Goal: Use online tool/utility

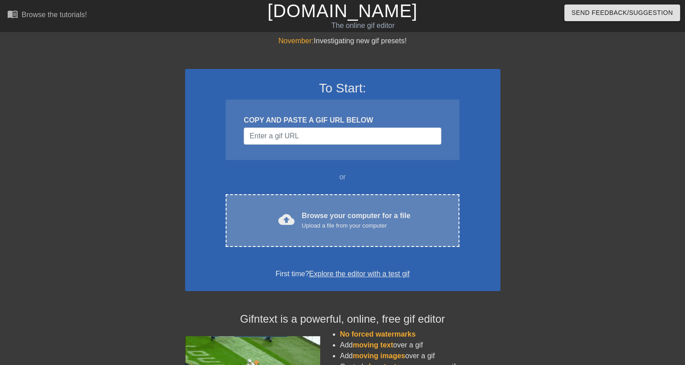
click at [291, 204] on div "cloud_upload Browse your computer for a file Upload a file from your computer C…" at bounding box center [342, 220] width 233 height 53
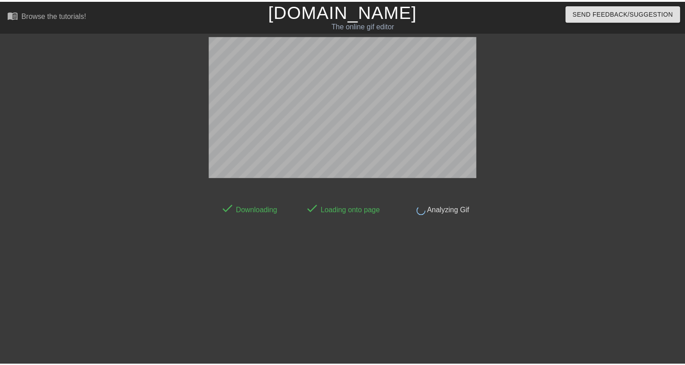
scroll to position [22, 0]
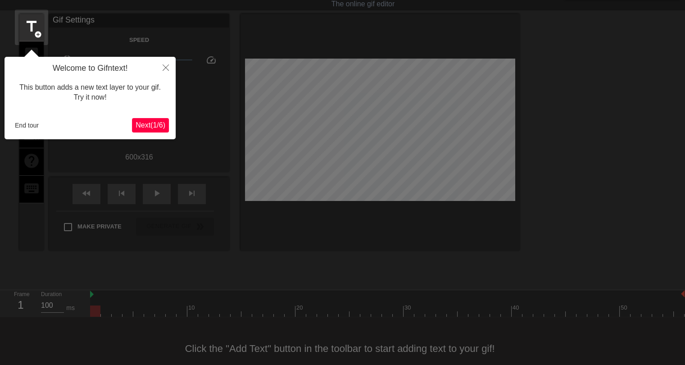
click button "Next ( 1 / 6 )" at bounding box center [150, 125] width 37 height 14
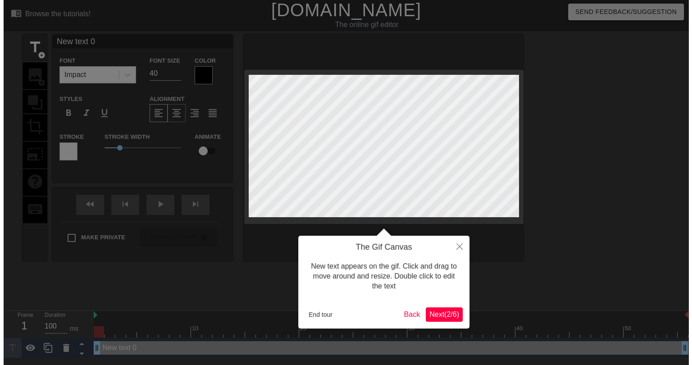
scroll to position [0, 0]
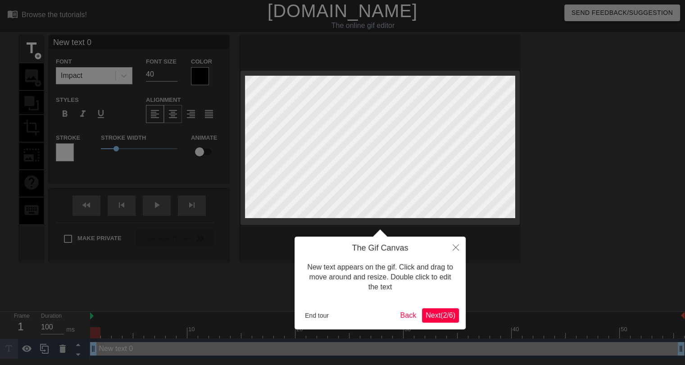
click button "Next ( 2 / 6 )" at bounding box center [440, 315] width 37 height 14
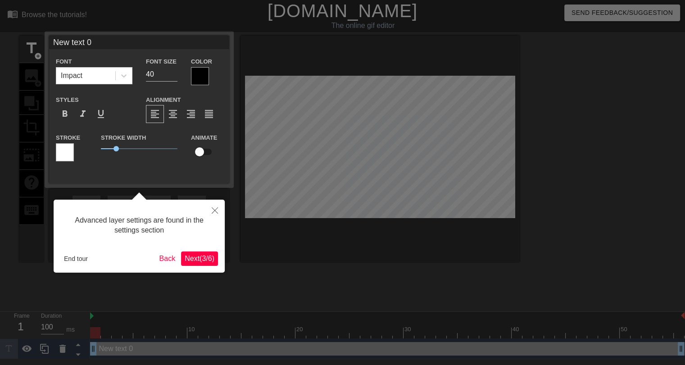
click button "Next ( 3 / 6 )" at bounding box center [199, 258] width 37 height 14
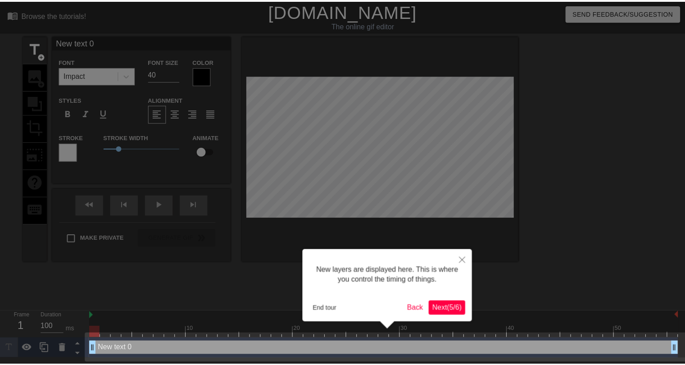
scroll to position [2, 0]
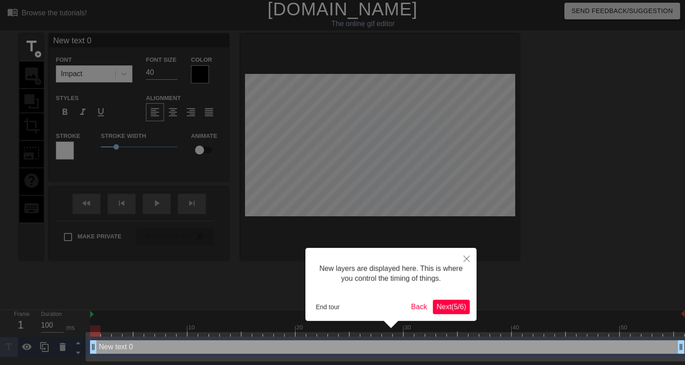
click button "Next ( 5 / 6 )" at bounding box center [451, 307] width 37 height 14
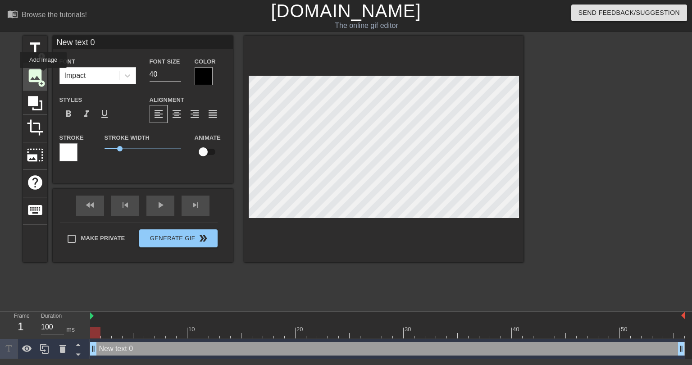
click at [43, 74] on div "image add_circle" at bounding box center [35, 76] width 24 height 27
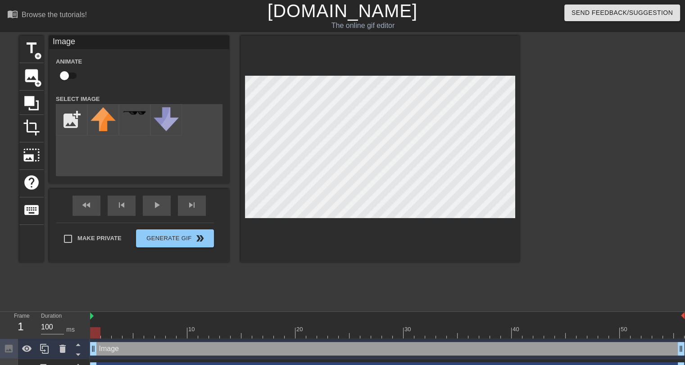
click at [84, 115] on input "file" at bounding box center [71, 120] width 31 height 31
type input "C:\fakepath\Roundel_flag_of_Turkey.svg.png"
click at [99, 125] on img at bounding box center [103, 119] width 25 height 25
click at [74, 72] on input "checkbox" at bounding box center [64, 75] width 51 height 17
checkbox input "true"
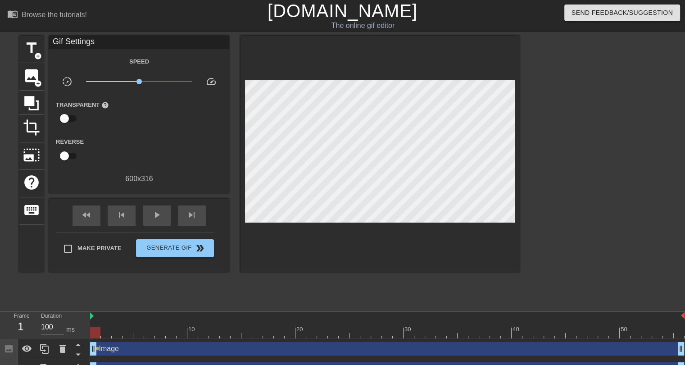
click at [308, 75] on div at bounding box center [380, 154] width 279 height 237
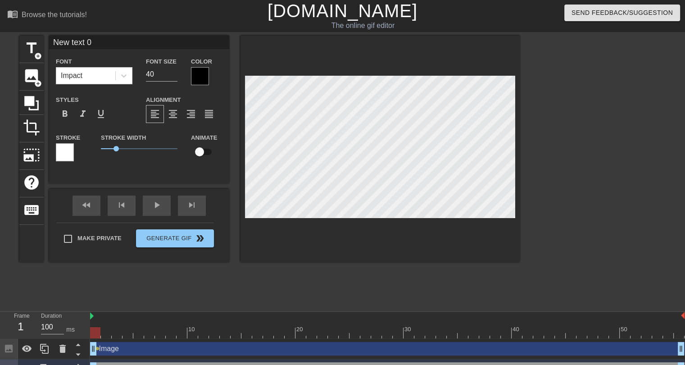
click at [387, 287] on div "title add_circle image add_circle crop photo_size_select_large help keyboard Ne…" at bounding box center [269, 171] width 500 height 270
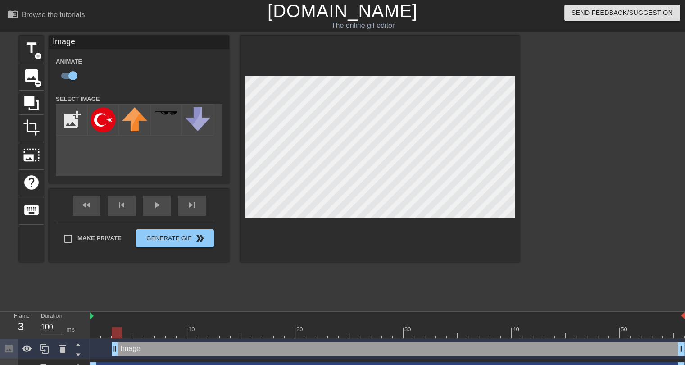
drag, startPoint x: 94, startPoint y: 348, endPoint x: 112, endPoint y: 346, distance: 18.1
click at [124, 336] on div at bounding box center [387, 332] width 595 height 11
click at [144, 330] on div at bounding box center [387, 332] width 595 height 11
click at [154, 327] on div at bounding box center [149, 326] width 11 height 11
click at [161, 330] on div at bounding box center [387, 332] width 595 height 11
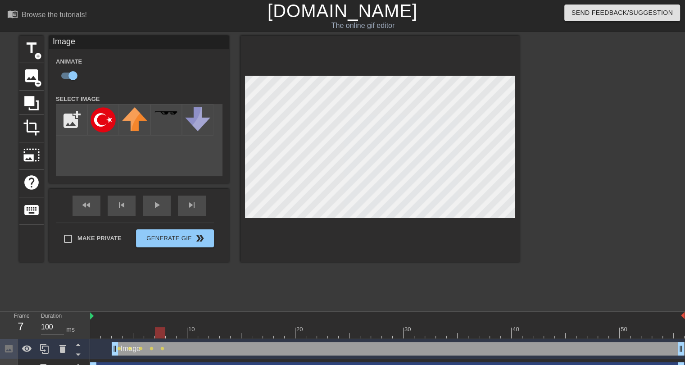
click at [173, 330] on div at bounding box center [387, 332] width 595 height 11
click at [182, 330] on div at bounding box center [387, 332] width 595 height 11
click at [191, 329] on div at bounding box center [387, 332] width 595 height 11
click at [204, 328] on div at bounding box center [387, 332] width 595 height 11
click at [211, 331] on div at bounding box center [387, 332] width 595 height 11
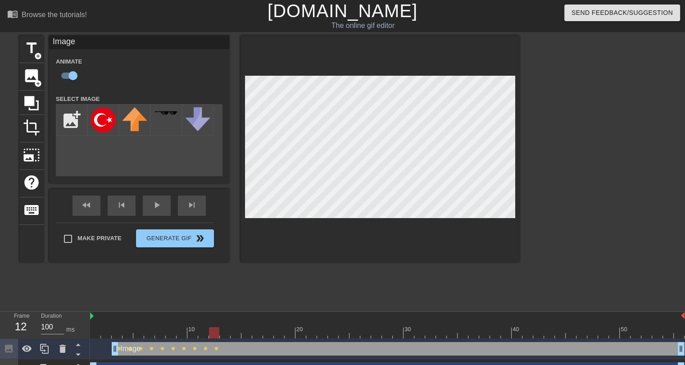
click at [226, 331] on div at bounding box center [387, 332] width 595 height 11
click at [238, 327] on div at bounding box center [387, 332] width 595 height 11
click at [249, 334] on div at bounding box center [387, 332] width 595 height 11
click at [255, 333] on div at bounding box center [387, 332] width 595 height 11
click at [266, 335] on div at bounding box center [387, 332] width 595 height 11
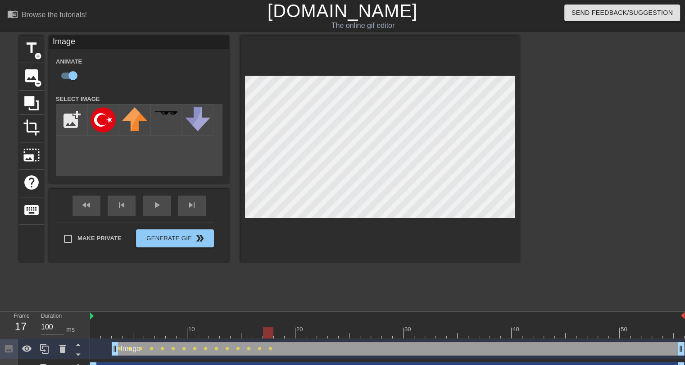
click at [277, 330] on div at bounding box center [387, 332] width 595 height 11
click at [287, 330] on div at bounding box center [387, 332] width 595 height 11
click at [299, 328] on div at bounding box center [387, 332] width 595 height 11
click at [309, 332] on div at bounding box center [387, 332] width 595 height 11
click at [323, 324] on div at bounding box center [322, 326] width 11 height 11
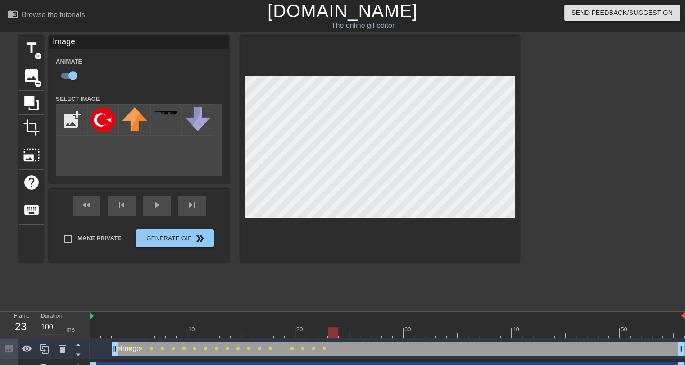
click at [334, 334] on div at bounding box center [387, 332] width 595 height 11
click at [345, 337] on div at bounding box center [387, 332] width 595 height 11
click at [359, 327] on div at bounding box center [355, 326] width 11 height 11
click at [366, 328] on div at bounding box center [387, 332] width 595 height 11
click at [374, 333] on div at bounding box center [387, 332] width 595 height 11
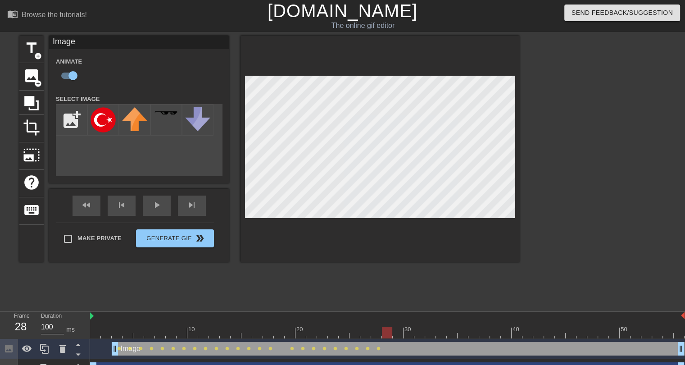
click at [385, 330] on div at bounding box center [387, 332] width 595 height 11
click at [399, 332] on div at bounding box center [387, 332] width 595 height 11
click at [416, 334] on div at bounding box center [387, 332] width 595 height 11
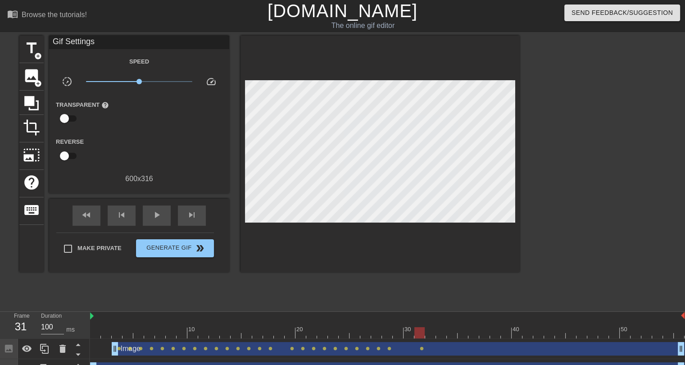
click at [411, 336] on div at bounding box center [387, 332] width 595 height 11
click at [420, 331] on div at bounding box center [387, 332] width 595 height 11
click at [413, 334] on div at bounding box center [387, 332] width 595 height 11
click at [421, 334] on div at bounding box center [387, 332] width 595 height 11
click at [436, 336] on div at bounding box center [387, 332] width 595 height 11
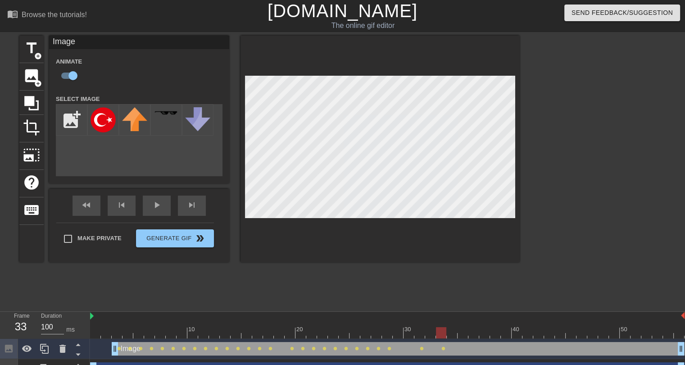
click at [448, 332] on div at bounding box center [387, 332] width 595 height 11
click at [464, 332] on div at bounding box center [387, 332] width 595 height 11
click at [474, 337] on div at bounding box center [387, 332] width 595 height 11
click at [485, 330] on div at bounding box center [387, 332] width 595 height 11
click at [498, 325] on div at bounding box center [495, 326] width 11 height 11
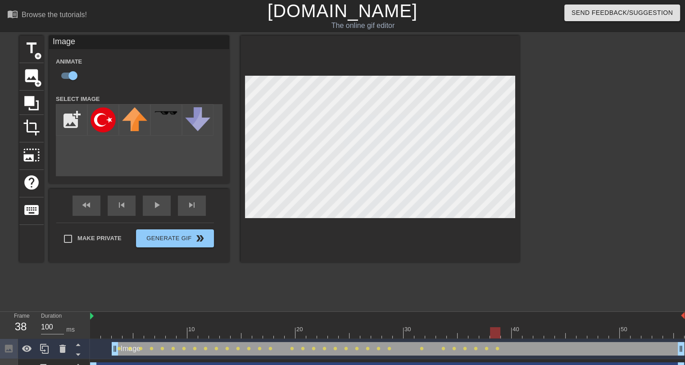
click at [479, 328] on div at bounding box center [387, 332] width 595 height 11
click at [491, 328] on div at bounding box center [387, 332] width 595 height 11
click at [515, 328] on div at bounding box center [387, 332] width 595 height 11
click at [528, 337] on div at bounding box center [387, 332] width 595 height 11
click at [538, 321] on div at bounding box center [538, 326] width 11 height 11
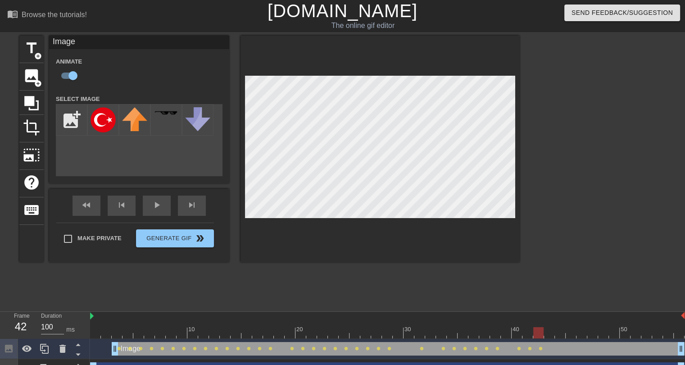
click at [551, 332] on div at bounding box center [387, 332] width 595 height 11
click at [564, 332] on div at bounding box center [387, 332] width 595 height 11
click at [577, 334] on div at bounding box center [387, 332] width 595 height 11
click at [600, 334] on div at bounding box center [387, 332] width 595 height 11
click at [515, 216] on div at bounding box center [380, 149] width 279 height 227
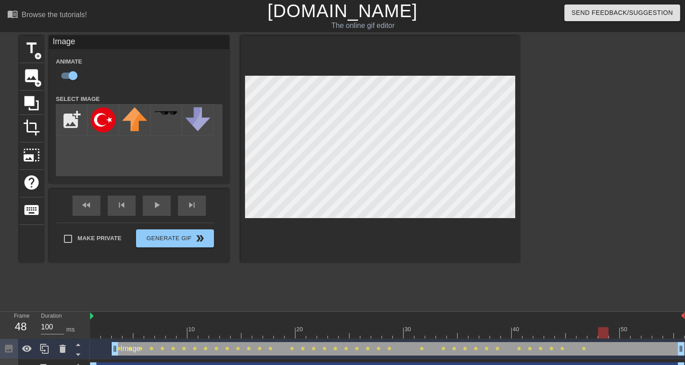
click at [632, 319] on div at bounding box center [387, 316] width 595 height 9
click at [634, 328] on div at bounding box center [387, 332] width 595 height 11
drag, startPoint x: 613, startPoint y: 336, endPoint x: 620, endPoint y: 334, distance: 7.4
click at [614, 336] on div at bounding box center [387, 332] width 595 height 11
drag, startPoint x: 627, startPoint y: 332, endPoint x: 691, endPoint y: 332, distance: 64.4
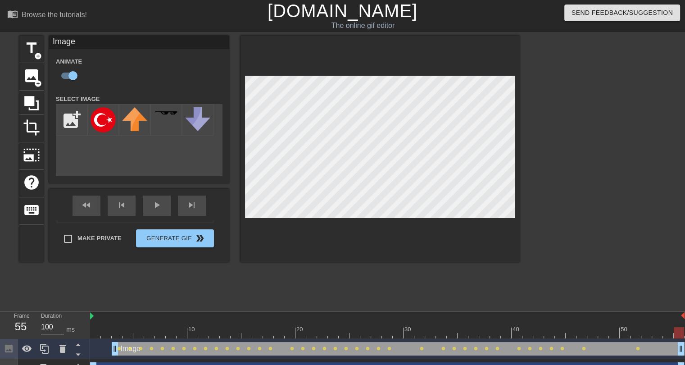
click at [685, 332] on html "menu_book Browse the tutorials! [DOMAIN_NAME] The online gif editor Send Feedba…" at bounding box center [342, 189] width 685 height 379
click at [646, 292] on div at bounding box center [598, 171] width 135 height 270
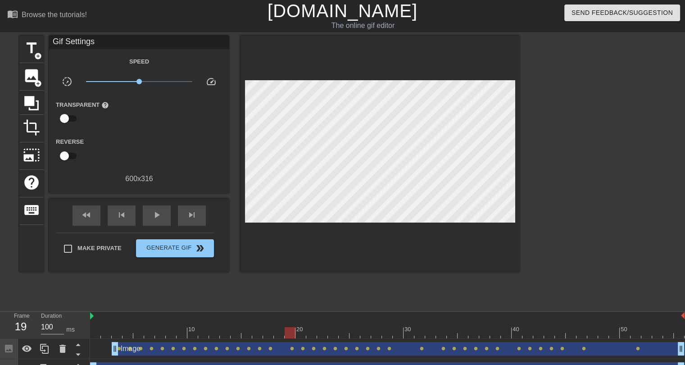
drag, startPoint x: 269, startPoint y: 332, endPoint x: 285, endPoint y: 331, distance: 15.8
click at [285, 331] on div at bounding box center [387, 332] width 595 height 11
click at [41, 67] on div "image add_circle" at bounding box center [31, 76] width 24 height 27
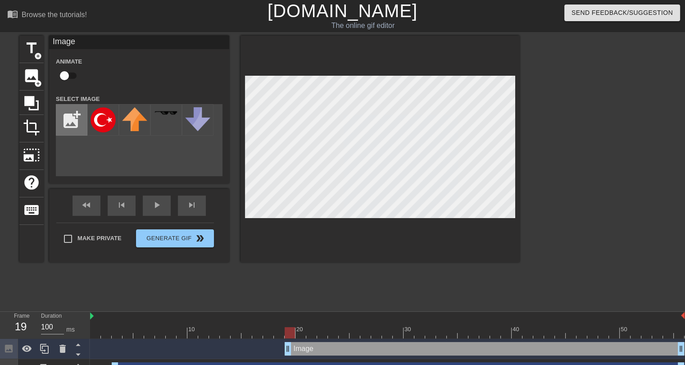
click at [73, 129] on input "file" at bounding box center [71, 120] width 31 height 31
click at [70, 114] on input "file" at bounding box center [71, 120] width 31 height 31
click at [58, 125] on input "file" at bounding box center [71, 120] width 31 height 31
type input "C:\fakepath\co-circle-01 (1).png"
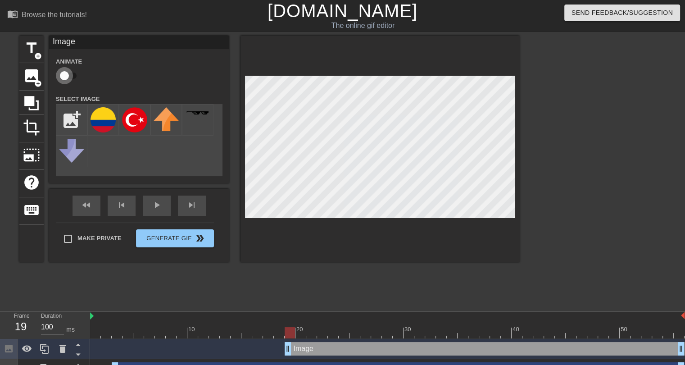
click at [62, 72] on input "checkbox" at bounding box center [64, 75] width 51 height 17
checkbox input "true"
click at [96, 111] on img at bounding box center [103, 119] width 25 height 25
drag, startPoint x: 305, startPoint y: 322, endPoint x: 333, endPoint y: 324, distance: 28.0
click at [333, 324] on div "10 20 30 40 50" at bounding box center [387, 328] width 595 height 14
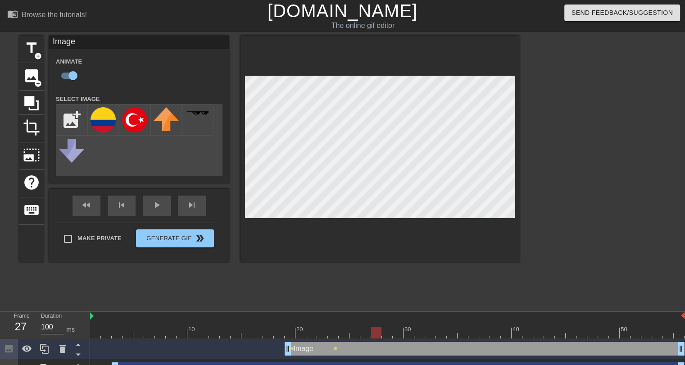
drag, startPoint x: 371, startPoint y: 335, endPoint x: 380, endPoint y: 325, distance: 13.4
click at [375, 335] on div at bounding box center [387, 332] width 595 height 11
drag, startPoint x: 400, startPoint y: 332, endPoint x: 414, endPoint y: 336, distance: 14.9
click at [414, 336] on div at bounding box center [387, 332] width 595 height 11
click at [408, 333] on div at bounding box center [387, 332] width 595 height 11
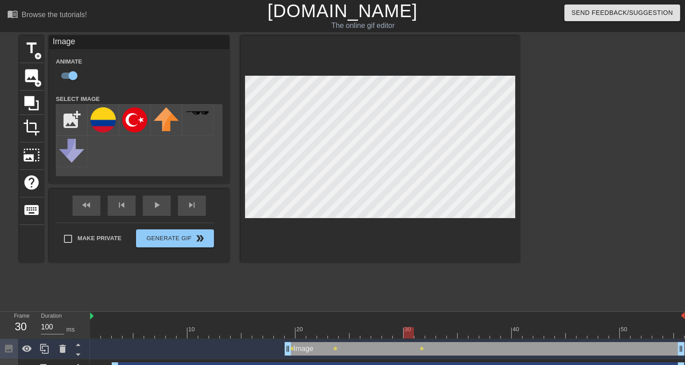
click at [413, 330] on div at bounding box center [409, 332] width 10 height 11
click at [418, 329] on div at bounding box center [387, 332] width 595 height 11
click at [433, 329] on div at bounding box center [387, 332] width 595 height 11
click at [446, 326] on div at bounding box center [441, 326] width 11 height 11
click at [288, 332] on div at bounding box center [387, 332] width 595 height 11
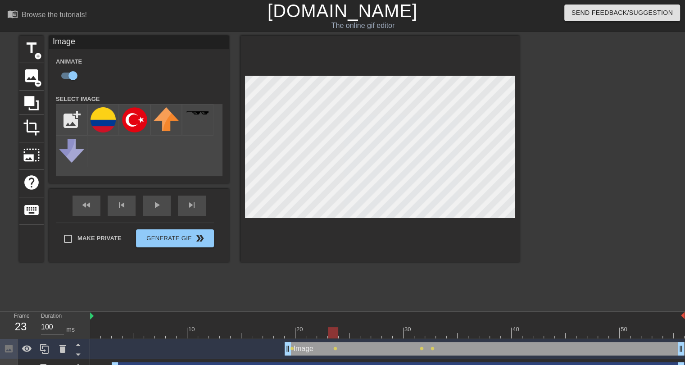
drag, startPoint x: 315, startPoint y: 332, endPoint x: 337, endPoint y: 332, distance: 22.1
click at [337, 332] on div at bounding box center [387, 332] width 595 height 11
drag, startPoint x: 376, startPoint y: 330, endPoint x: 382, endPoint y: 323, distance: 8.6
click at [382, 323] on div "10 20 30 40 50" at bounding box center [387, 325] width 595 height 27
click at [398, 327] on div at bounding box center [398, 326] width 11 height 11
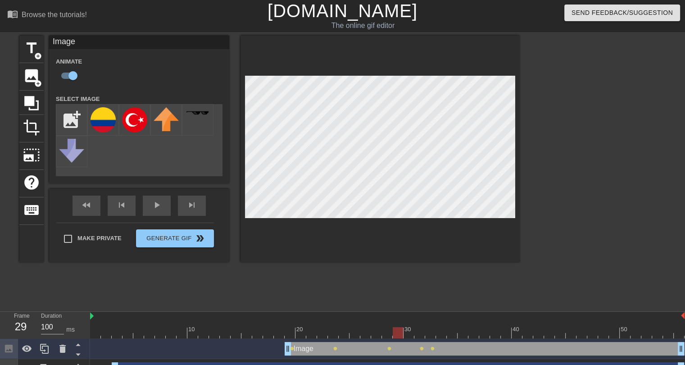
click at [403, 327] on div at bounding box center [398, 326] width 11 height 11
click at [407, 327] on div "30" at bounding box center [409, 329] width 8 height 9
click at [416, 327] on div at bounding box center [387, 332] width 595 height 11
click at [432, 328] on div at bounding box center [387, 332] width 595 height 11
drag, startPoint x: 443, startPoint y: 335, endPoint x: 492, endPoint y: 331, distance: 49.3
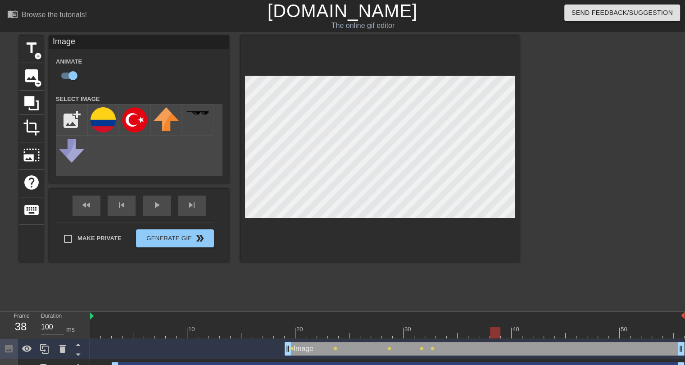
click at [492, 331] on div at bounding box center [387, 332] width 595 height 11
drag, startPoint x: 514, startPoint y: 323, endPoint x: 556, endPoint y: 328, distance: 41.8
click at [553, 329] on div "10 20 30 40 50" at bounding box center [387, 325] width 595 height 27
drag, startPoint x: 556, startPoint y: 328, endPoint x: 657, endPoint y: 330, distance: 101.4
click at [657, 330] on div at bounding box center [657, 332] width 10 height 11
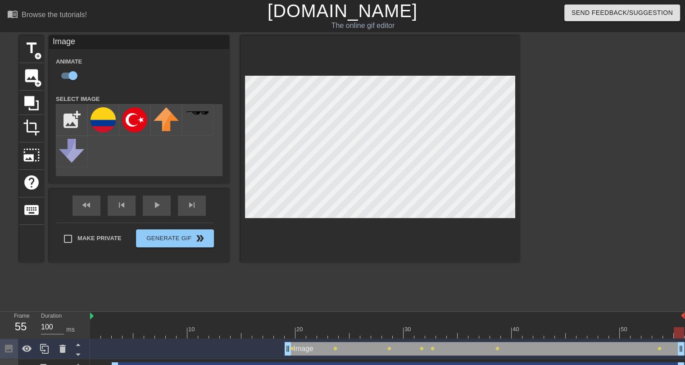
drag, startPoint x: 663, startPoint y: 330, endPoint x: 676, endPoint y: 331, distance: 13.1
click at [676, 331] on div at bounding box center [387, 332] width 595 height 11
click at [564, 242] on div at bounding box center [598, 171] width 135 height 270
click at [159, 207] on div "play_arrow" at bounding box center [157, 206] width 28 height 20
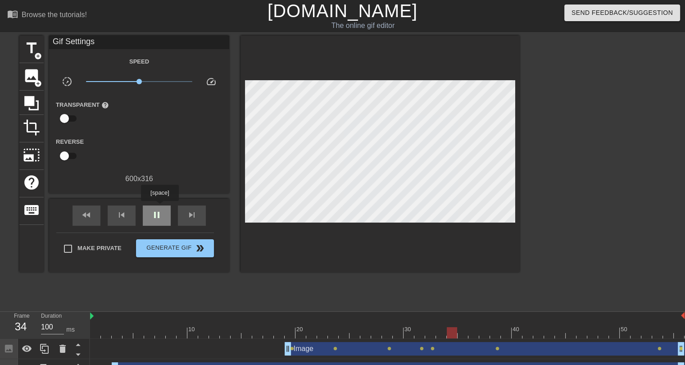
click at [159, 207] on div "pause" at bounding box center [157, 215] width 28 height 20
